Goal: Task Accomplishment & Management: Use online tool/utility

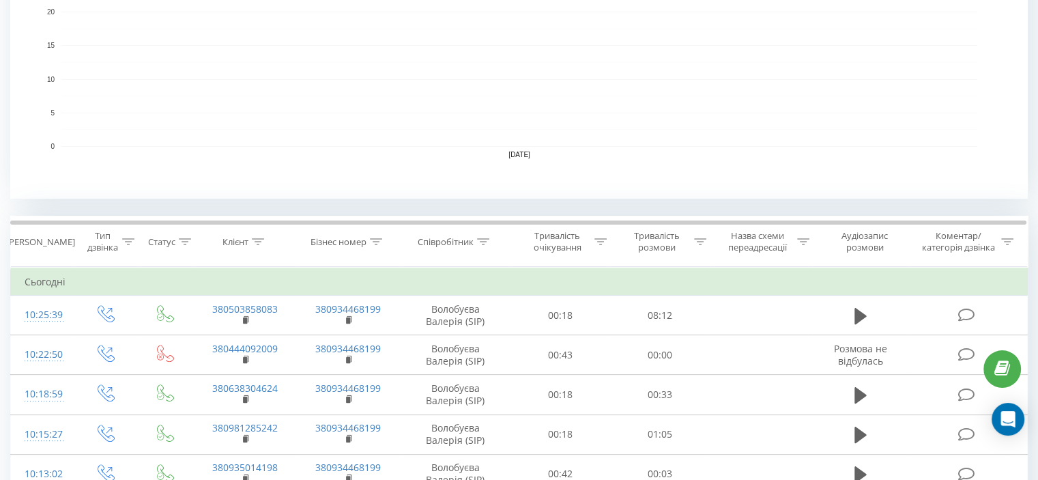
scroll to position [375, 0]
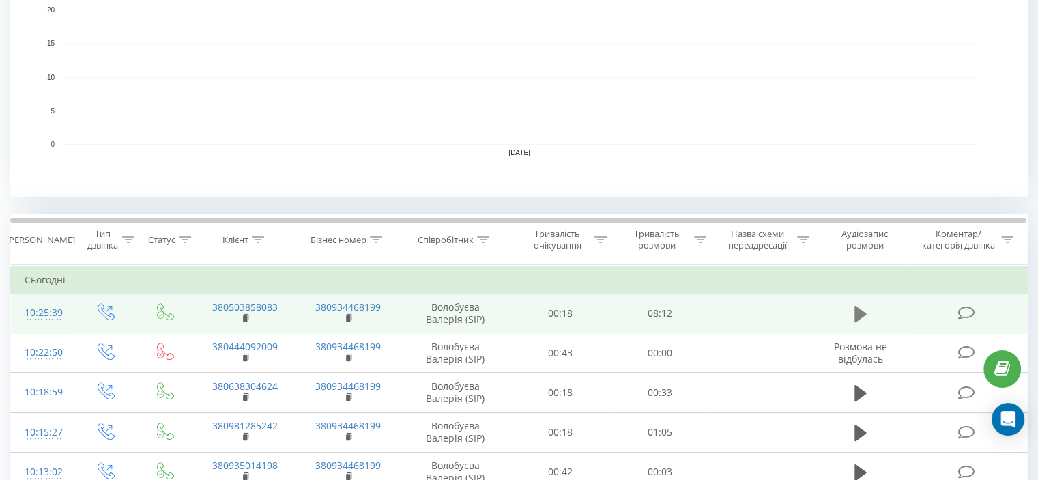
click at [859, 320] on icon at bounding box center [861, 313] width 12 height 19
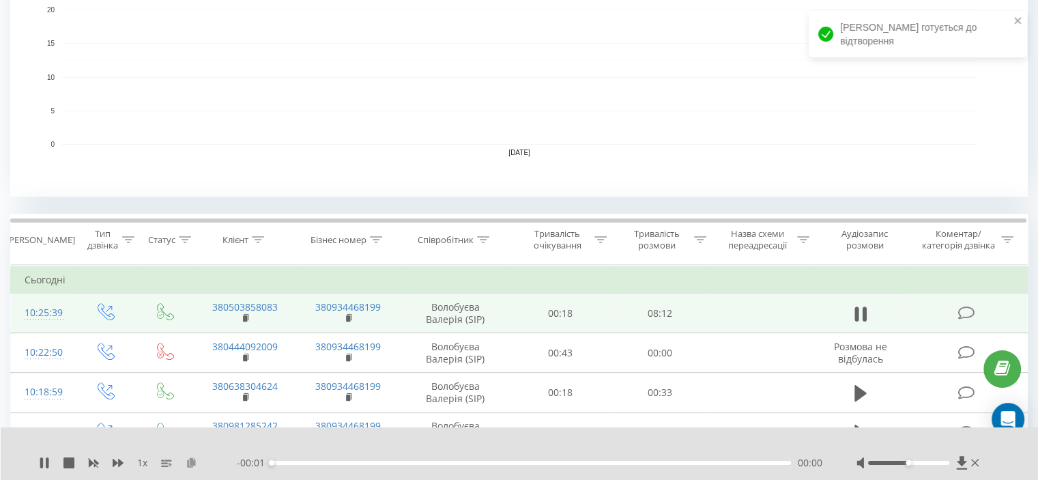
click at [191, 459] on icon at bounding box center [192, 462] width 12 height 10
click at [45, 459] on icon at bounding box center [44, 462] width 11 height 11
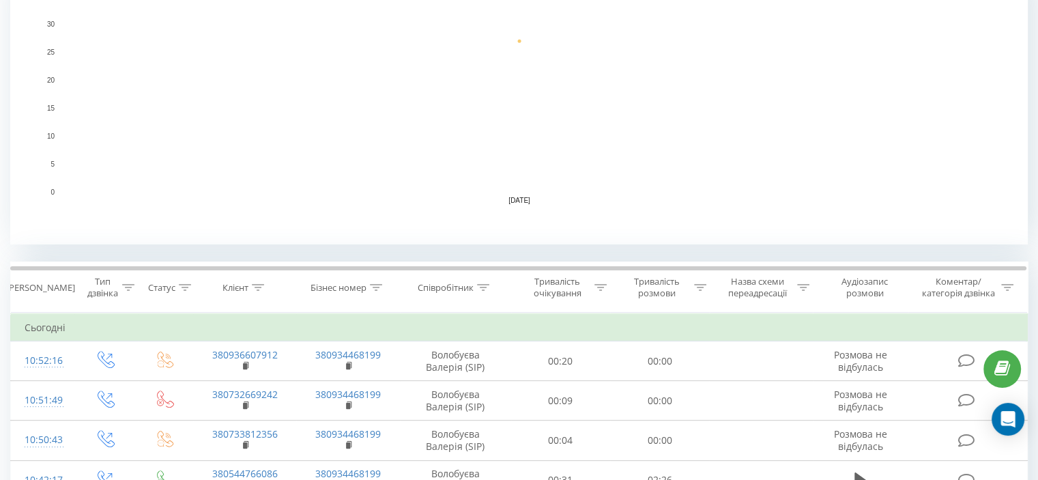
scroll to position [330, 0]
